Goal: Find specific page/section: Find specific page/section

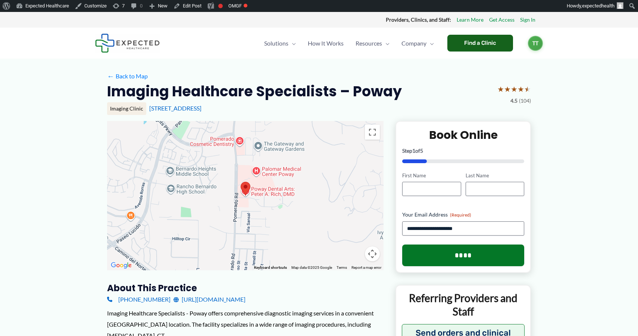
click at [460, 35] on div "Find a Clinic" at bounding box center [480, 43] width 66 height 17
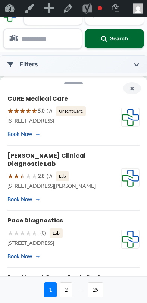
click at [134, 87] on button "×" at bounding box center [132, 88] width 18 height 12
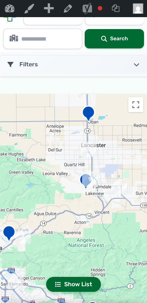
click at [83, 181] on img "9" at bounding box center [90, 180] width 22 height 22
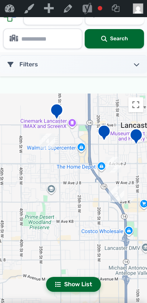
click at [103, 135] on img "Americana Referral Services" at bounding box center [103, 134] width 19 height 25
click at [103, 135] on img "Americana Referral Services" at bounding box center [104, 133] width 21 height 26
